Goal: Transaction & Acquisition: Register for event/course

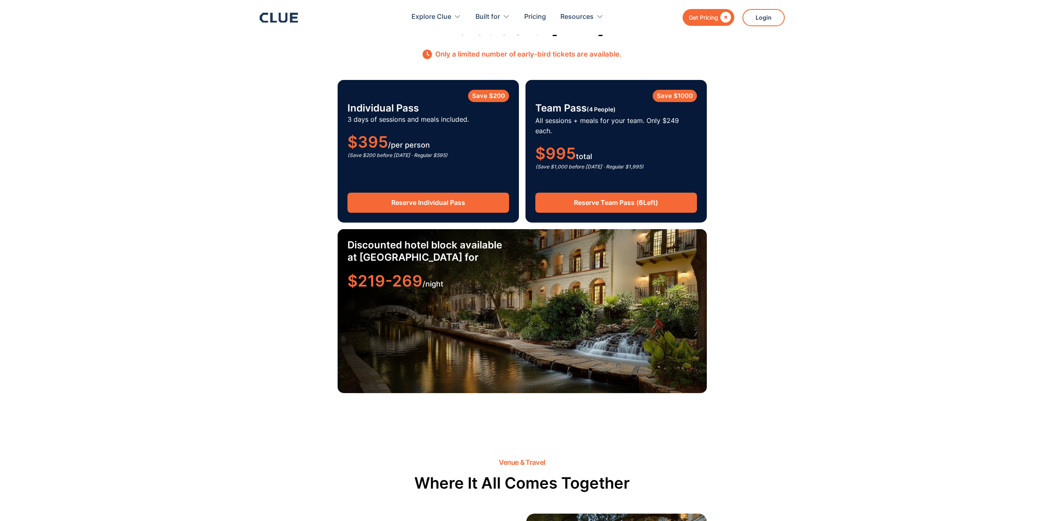
click at [599, 193] on link "Reserve Team Pass ( 6 Left)" at bounding box center [616, 203] width 162 height 20
click at [467, 197] on link "Reserve Individual Pass" at bounding box center [428, 203] width 162 height 20
click at [632, 193] on link "Reserve Team Pass ( 6 Left)" at bounding box center [616, 203] width 162 height 20
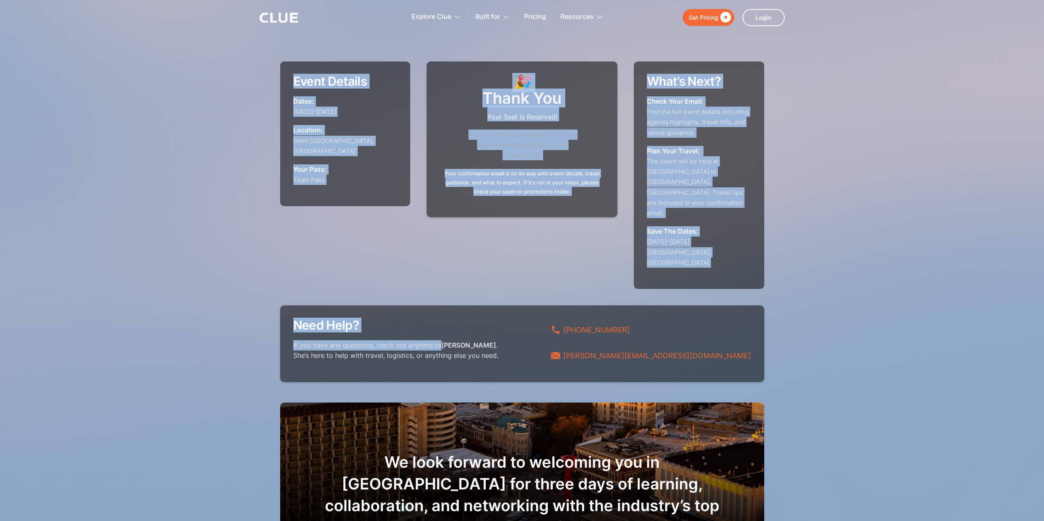
drag, startPoint x: 440, startPoint y: 311, endPoint x: 840, endPoint y: 341, distance: 401.1
click at [837, 341] on section "Event Details Dates: January 12–14, 2026 Location: Omni La Mansión del Río,San …" at bounding box center [522, 310] width 1044 height 620
click at [850, 337] on img at bounding box center [522, 310] width 1044 height 620
click at [829, 129] on img at bounding box center [522, 310] width 1044 height 620
click at [509, 100] on h1 "🎉 Thank You Your Seat Is Reserved!" at bounding box center [521, 98] width 79 height 47
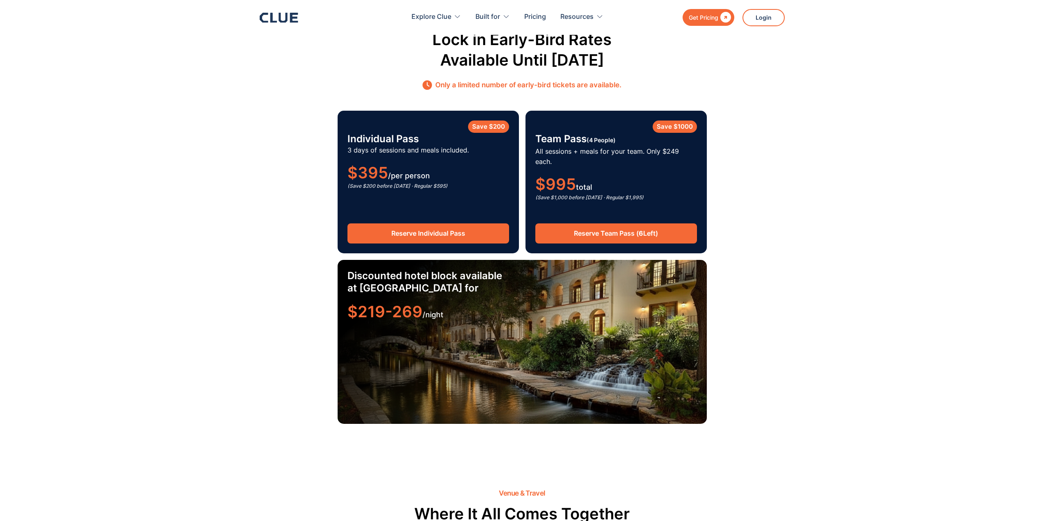
scroll to position [1272, 0]
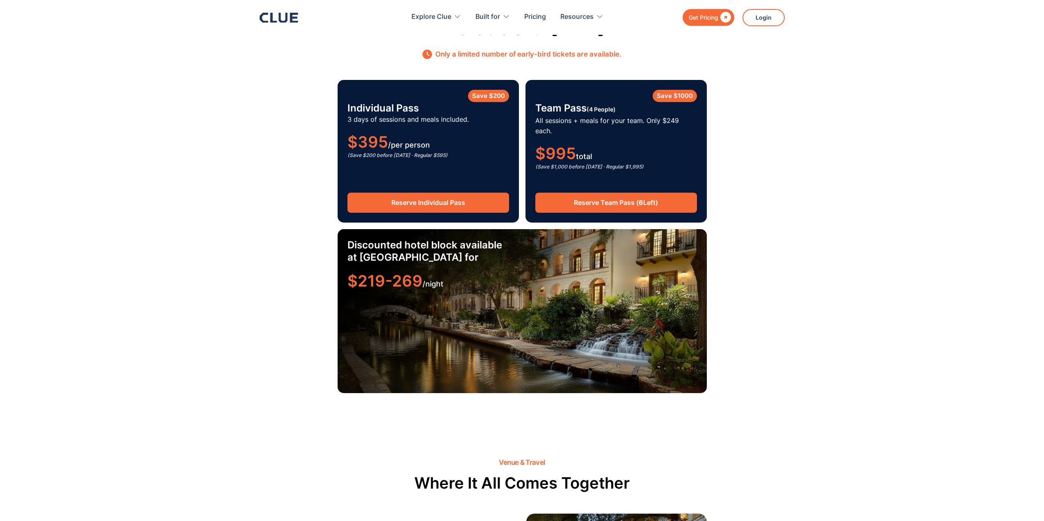
click at [471, 193] on link "Reserve Individual Pass" at bounding box center [428, 203] width 162 height 20
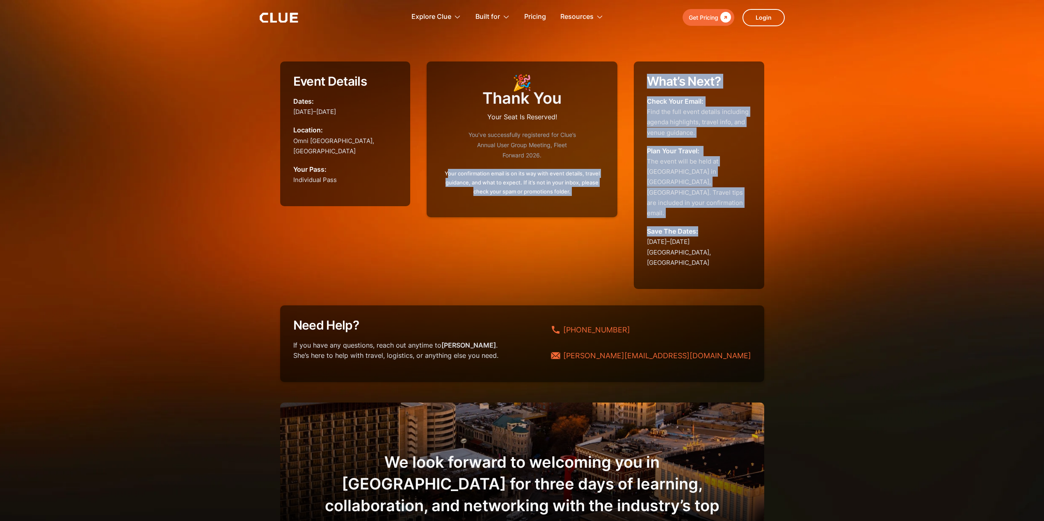
drag, startPoint x: 448, startPoint y: 173, endPoint x: 713, endPoint y: 210, distance: 267.1
click at [713, 210] on div "Event Details Dates: January 12–14, 2026 Location: Omni La Mansión del Río,San …" at bounding box center [522, 176] width 484 height 228
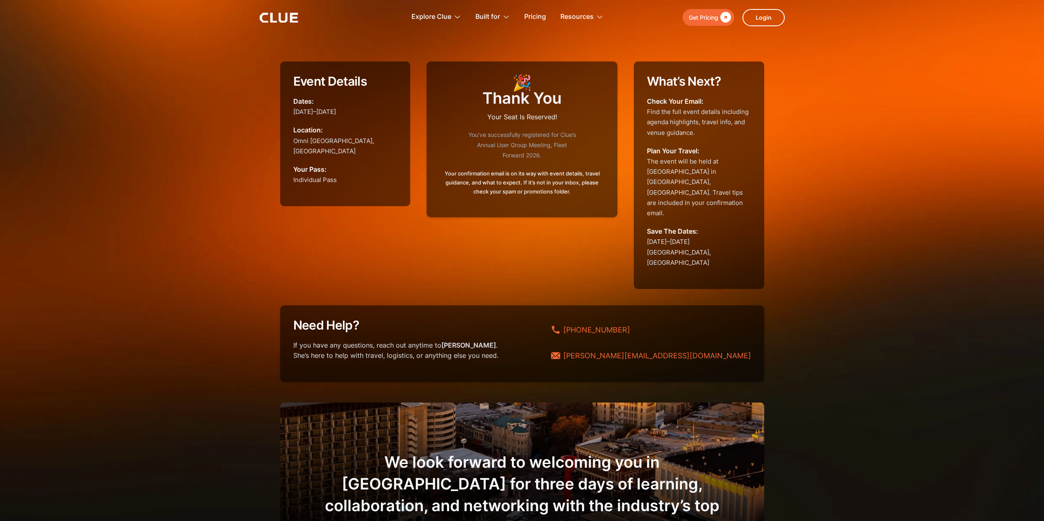
click at [562, 149] on p "You’ve successfully registered for Clue’s Annual User Group Meeting, Fleet Forw…" at bounding box center [522, 145] width 111 height 31
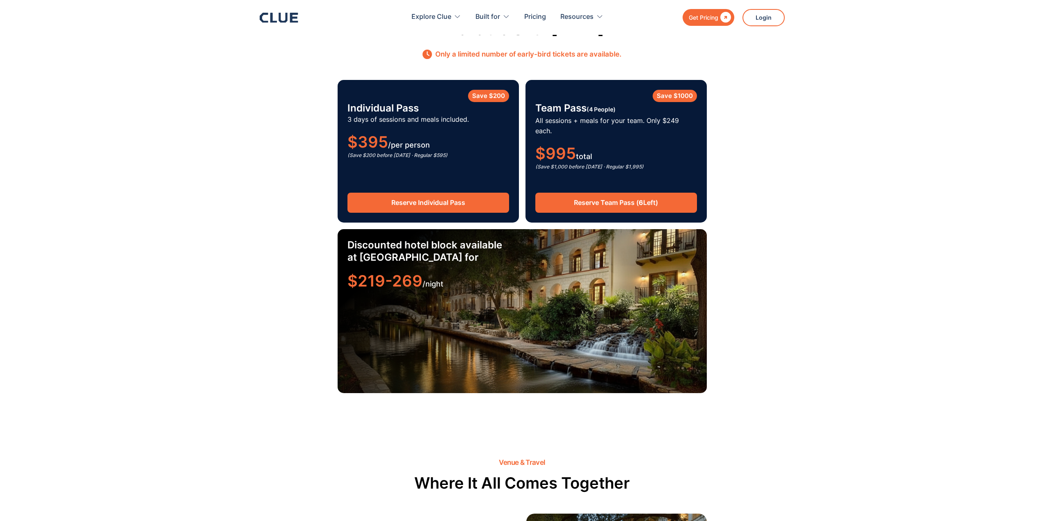
click at [459, 193] on link "Reserve Individual Pass" at bounding box center [428, 203] width 162 height 20
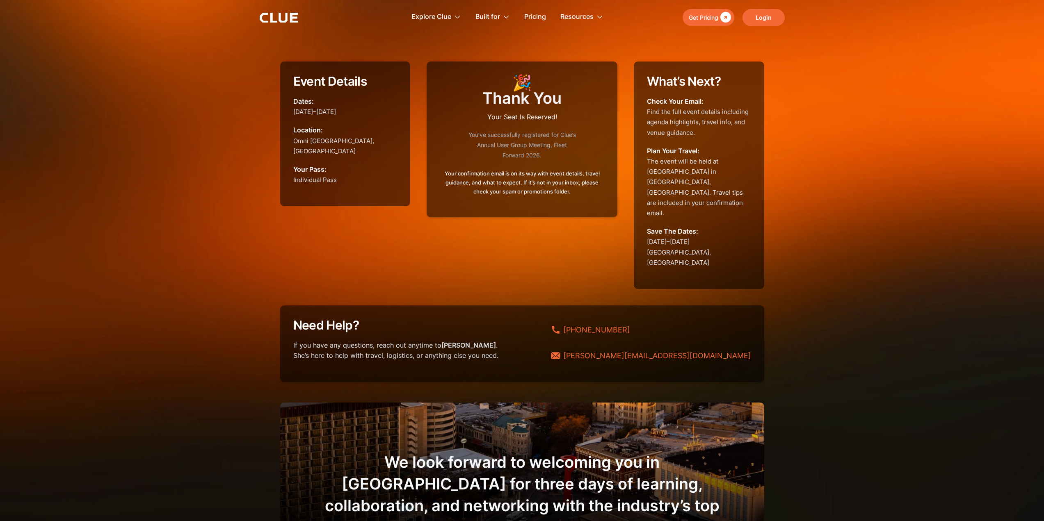
click at [771, 19] on link "Login" at bounding box center [763, 17] width 42 height 17
